Goal: Information Seeking & Learning: Learn about a topic

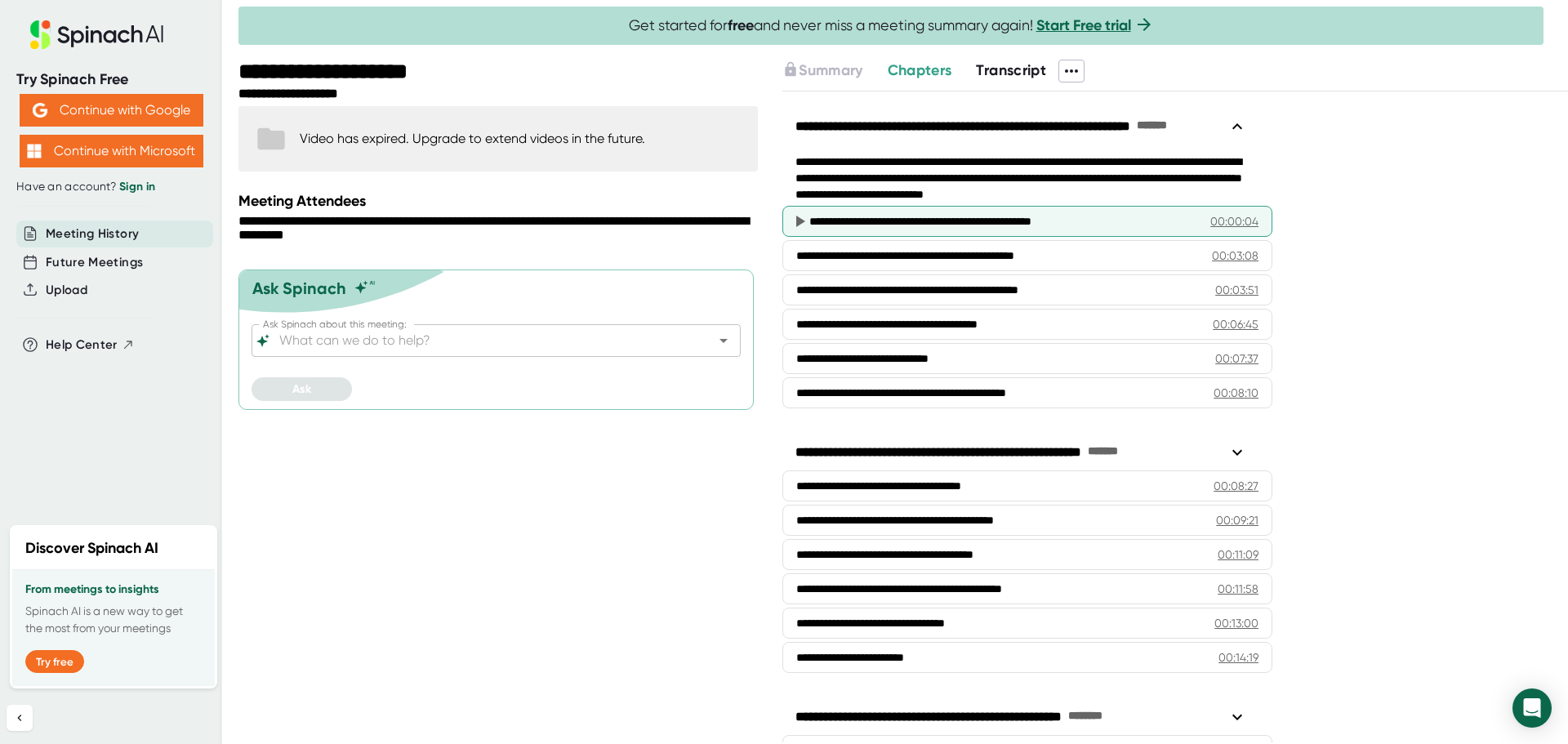
click at [1211, 223] on div "00:00:04" at bounding box center [1234, 222] width 48 height 16
click at [930, 219] on div "**********" at bounding box center [997, 222] width 376 height 16
click at [797, 225] on icon at bounding box center [800, 221] width 9 height 12
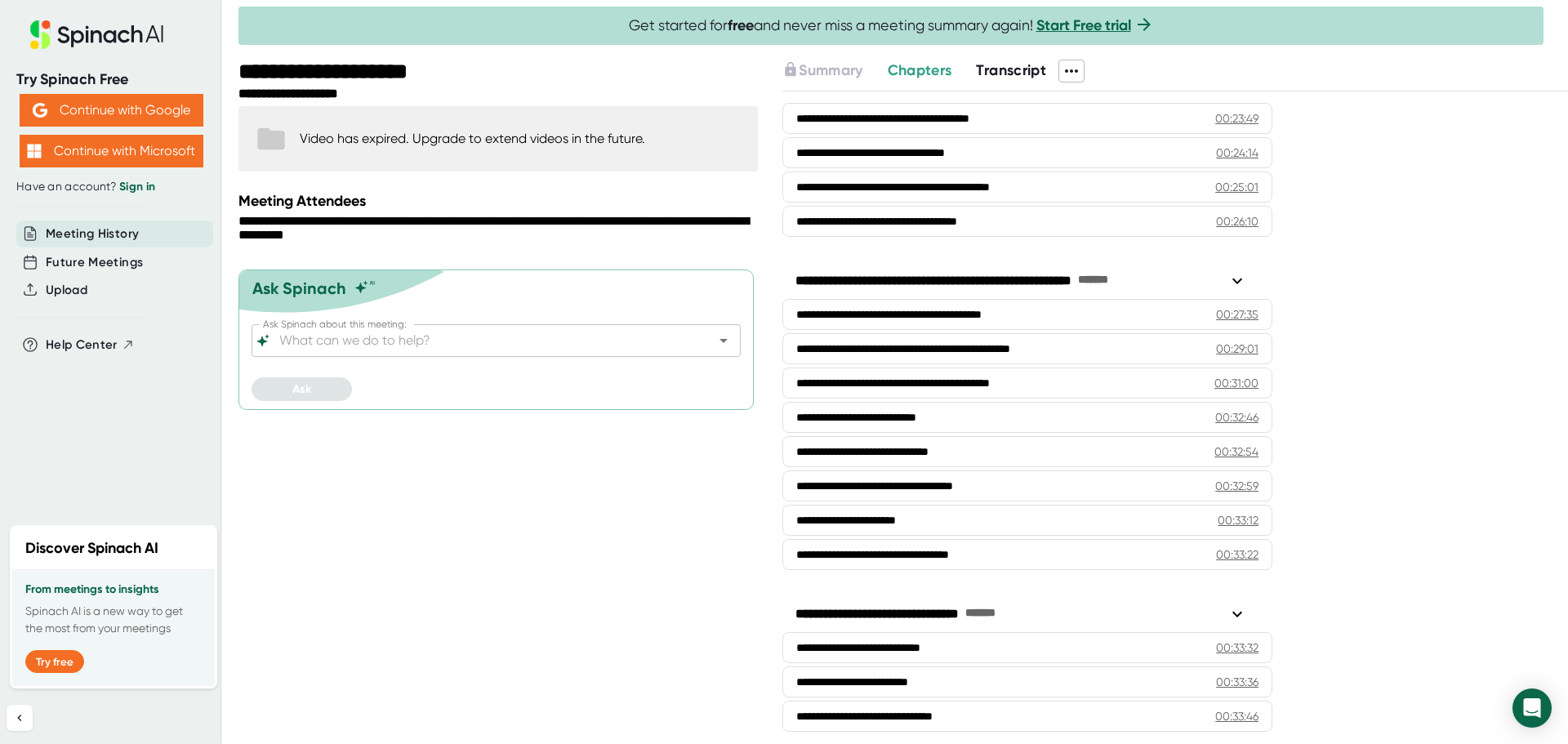
scroll to position [989, 0]
